Goal: Transaction & Acquisition: Book appointment/travel/reservation

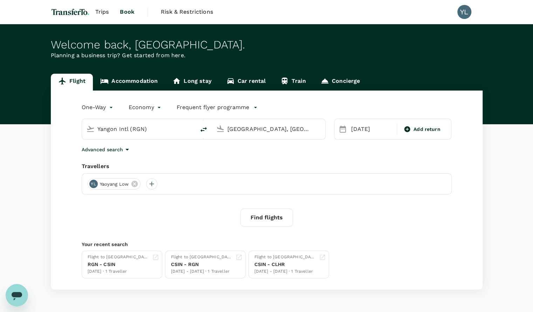
click at [264, 130] on input "[GEOGRAPHIC_DATA], [GEOGRAPHIC_DATA] (any)" at bounding box center [269, 128] width 83 height 11
drag, startPoint x: 185, startPoint y: 220, endPoint x: 206, endPoint y: 204, distance: 26.8
click at [185, 220] on div "Find flights" at bounding box center [267, 217] width 370 height 18
click at [291, 126] on input "[GEOGRAPHIC_DATA], [GEOGRAPHIC_DATA] (any)" at bounding box center [269, 128] width 83 height 11
click at [267, 155] on p "Singapore Changi" at bounding box center [280, 156] width 124 height 7
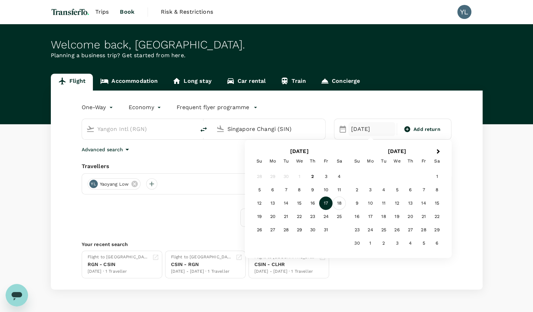
type input "Singapore Changi (SIN)"
click at [340, 202] on div "18" at bounding box center [339, 202] width 13 height 13
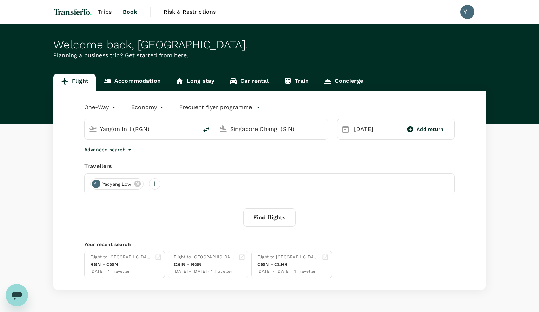
click at [103, 108] on body "Trips Book Risk & Restrictions YL Welcome back , [GEOGRAPHIC_DATA] . Planning a…" at bounding box center [269, 167] width 539 height 334
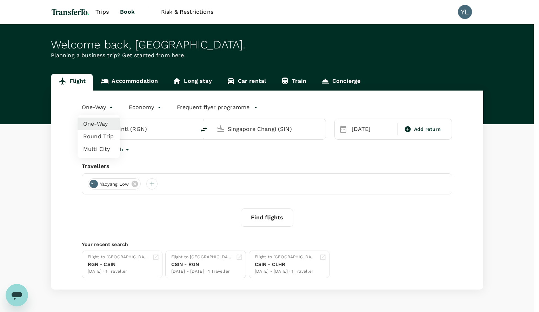
click at [102, 134] on li "Round Trip" at bounding box center [99, 136] width 42 height 13
type input "roundtrip"
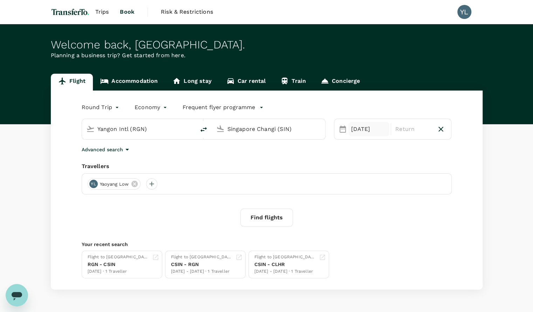
click at [365, 129] on div "[DATE]" at bounding box center [369, 129] width 41 height 14
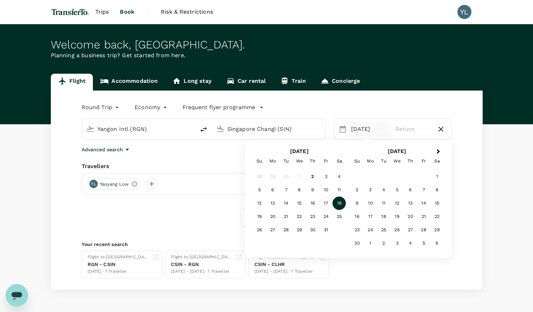
click at [328, 202] on div "17" at bounding box center [325, 202] width 13 height 13
click at [339, 203] on div "18" at bounding box center [339, 202] width 13 height 13
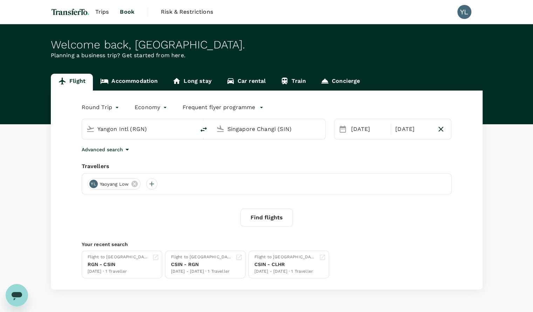
click at [271, 221] on button "Find flights" at bounding box center [267, 217] width 53 height 18
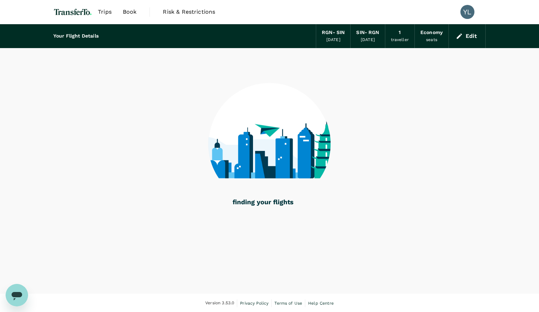
click at [473, 38] on button "Edit" at bounding box center [466, 36] width 25 height 11
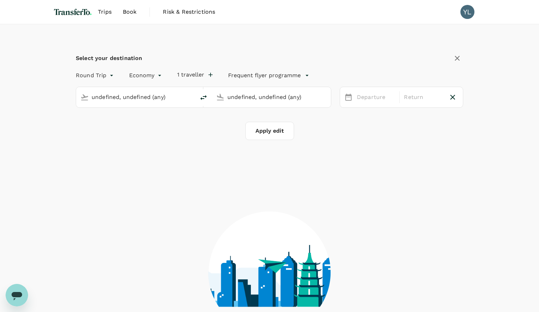
type input "Yangon Intl (RGN)"
type input "Singapore Changi (SIN)"
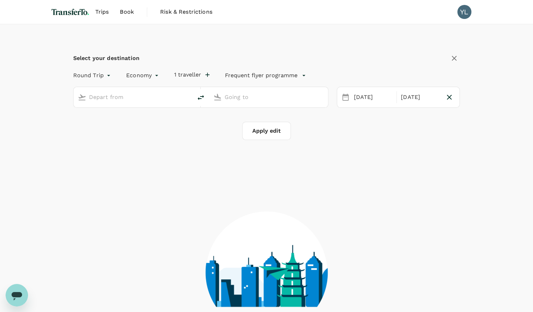
type input "Yangon Intl (RGN)"
type input "Singapore Changi (SIN)"
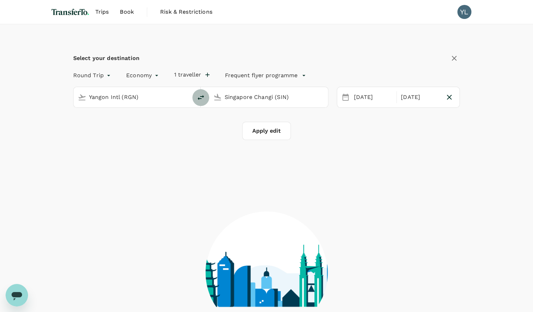
click at [198, 94] on icon "delete" at bounding box center [201, 97] width 8 height 8
type input "Singapore Changi (SIN)"
type input "Yangon Intl (RGN)"
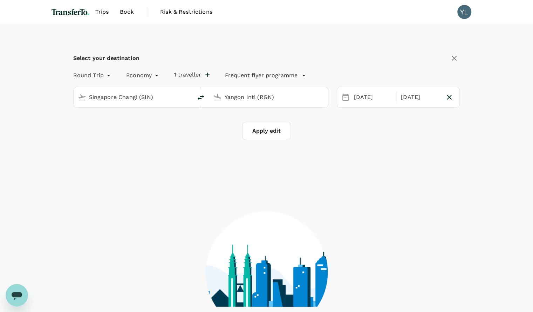
click at [253, 129] on button "Apply edit" at bounding box center [266, 131] width 49 height 18
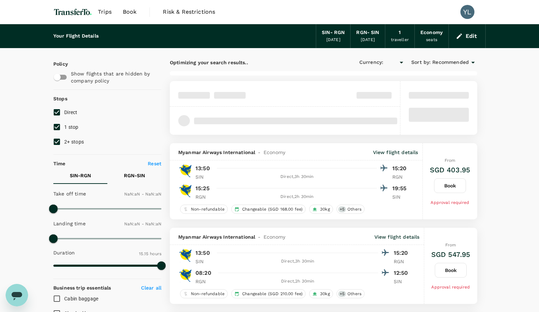
type input "SGD"
type input "1440"
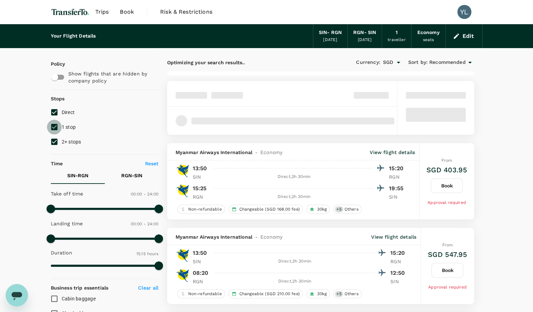
click at [54, 124] on input "1 stop" at bounding box center [54, 127] width 15 height 15
checkbox input "false"
click at [53, 139] on input "2+ stops" at bounding box center [54, 141] width 15 height 15
checkbox input "false"
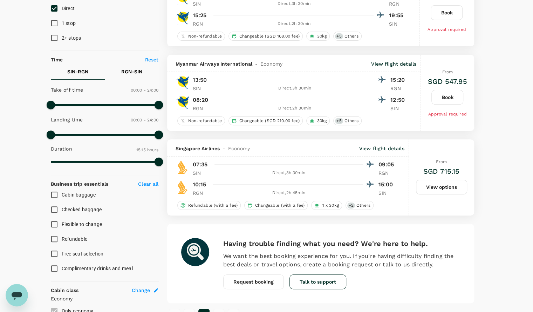
scroll to position [105, 0]
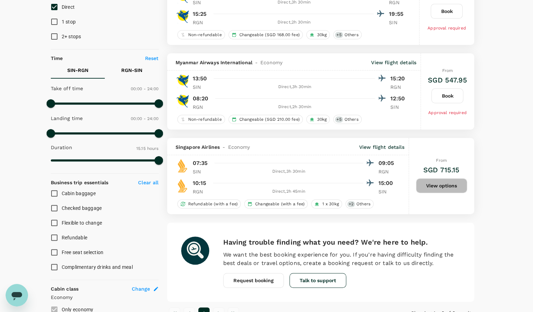
click at [436, 189] on button "View options" at bounding box center [441, 185] width 51 height 15
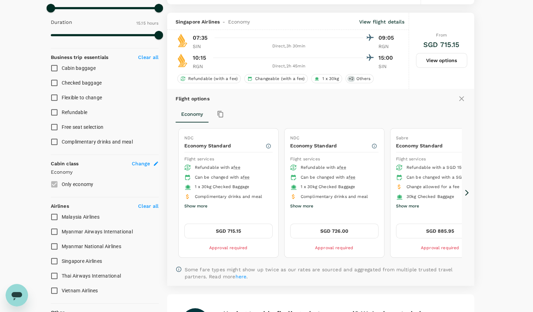
scroll to position [243, 0]
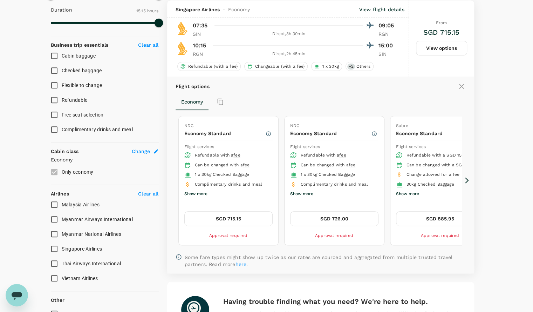
click at [199, 193] on button "Show more" at bounding box center [195, 193] width 23 height 9
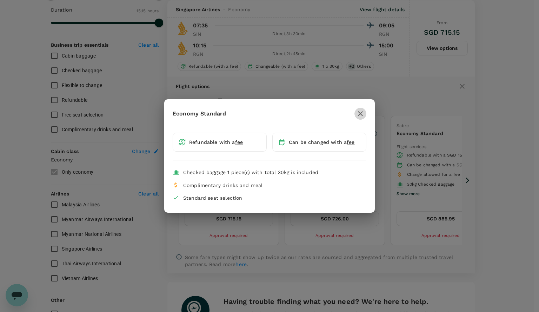
click at [361, 116] on icon "button" at bounding box center [360, 113] width 5 height 5
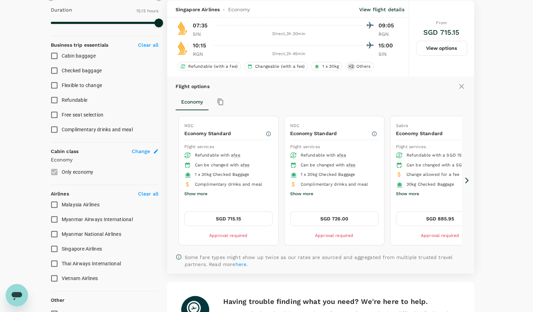
click at [248, 215] on button "SGD 715.15" at bounding box center [228, 218] width 88 height 15
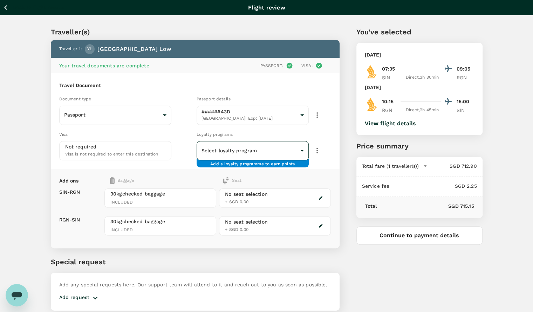
click at [296, 146] on body "Back to flight results Flight review Traveller(s) Traveller 1 : YL [GEOGRAPHIC_…" at bounding box center [266, 169] width 533 height 338
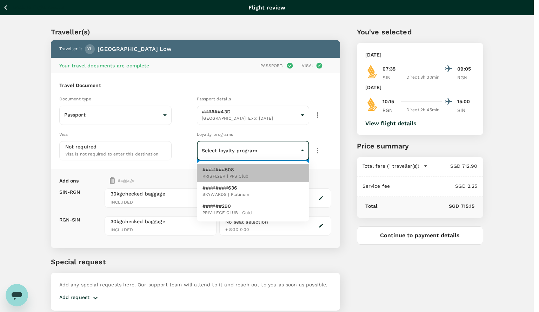
click at [263, 175] on li "#######508 KRISFLYER | PPS Club" at bounding box center [253, 173] width 112 height 18
type input "5d1a19b9-8b0d-4daa-9e12-3e696eac25ce"
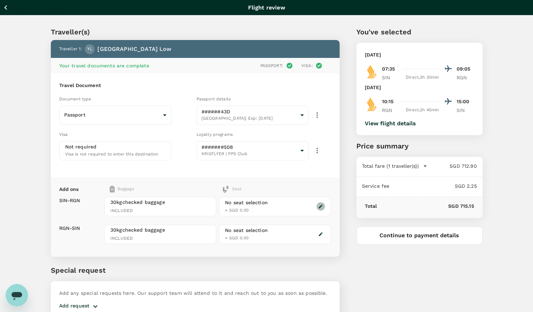
click at [323, 206] on icon "button" at bounding box center [320, 206] width 5 height 5
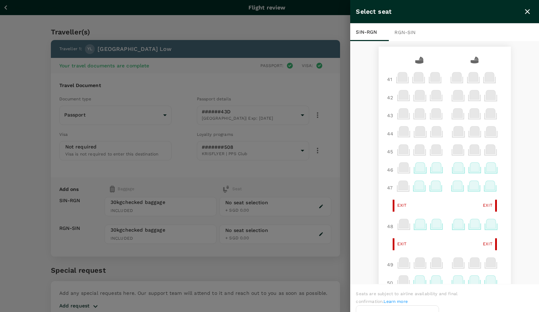
click at [486, 167] on icon at bounding box center [490, 166] width 9 height 9
click at [479, 151] on p "Select" at bounding box center [479, 152] width 15 height 7
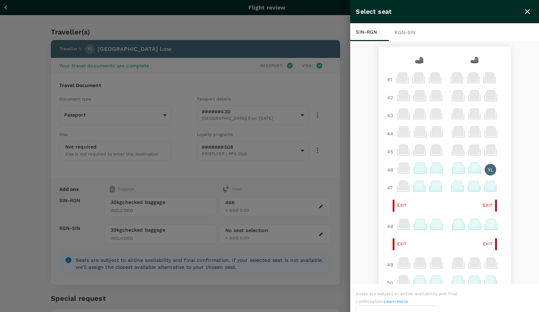
click at [317, 231] on div at bounding box center [269, 156] width 539 height 312
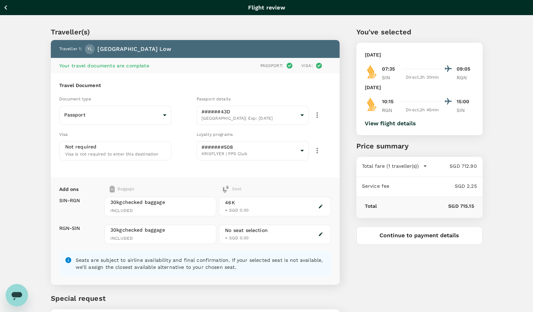
click at [319, 234] on icon "button" at bounding box center [320, 233] width 5 height 5
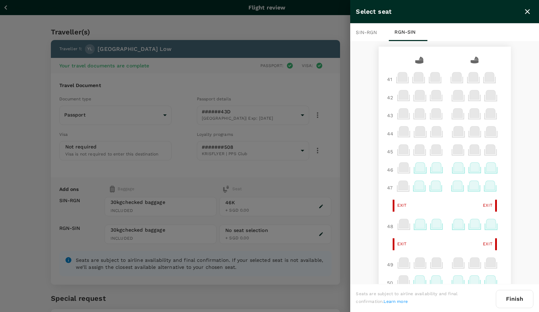
click at [487, 171] on icon at bounding box center [490, 166] width 9 height 9
click at [480, 153] on p "Select" at bounding box center [479, 152] width 15 height 7
click at [513, 300] on button "Finish" at bounding box center [515, 299] width 38 height 18
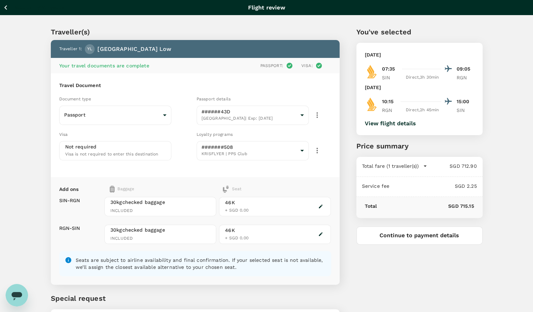
click at [20, 165] on div "Traveller(s) Traveller 1 : YL [GEOGRAPHIC_DATA] Low Your travel documents are c…" at bounding box center [266, 185] width 533 height 340
